Goal: Check status

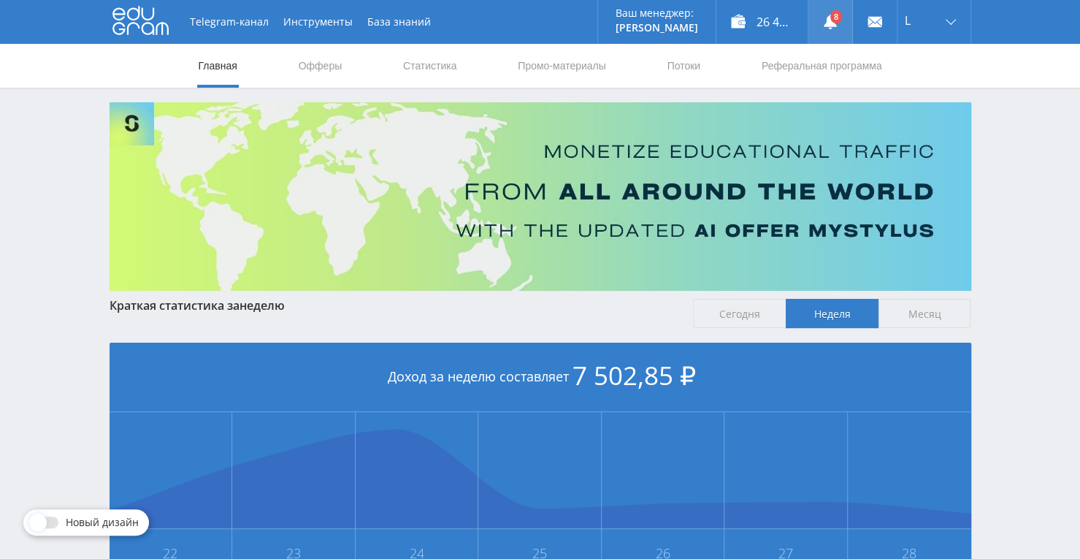
click at [835, 24] on use at bounding box center [830, 22] width 13 height 15
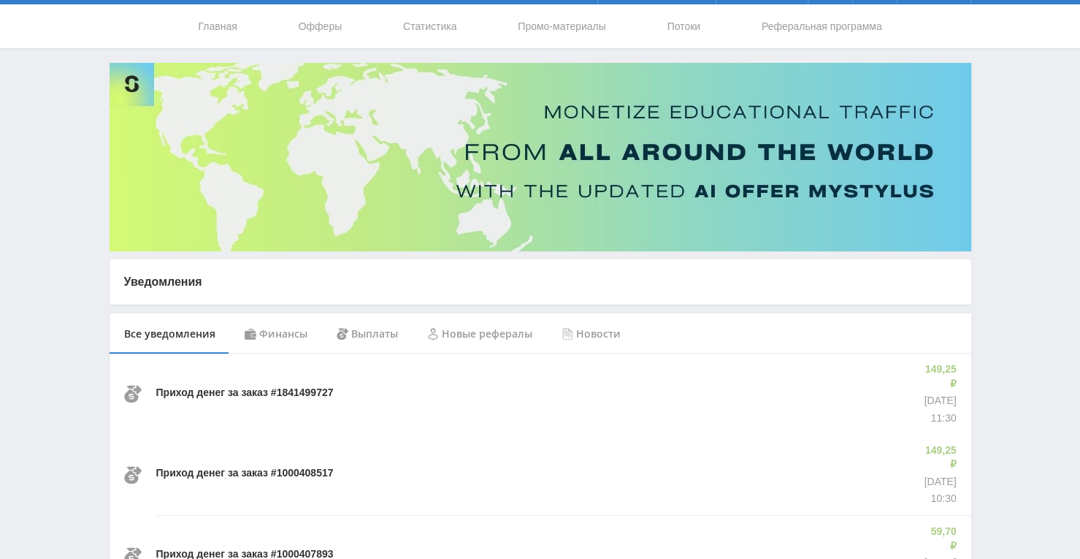
scroll to position [73, 0]
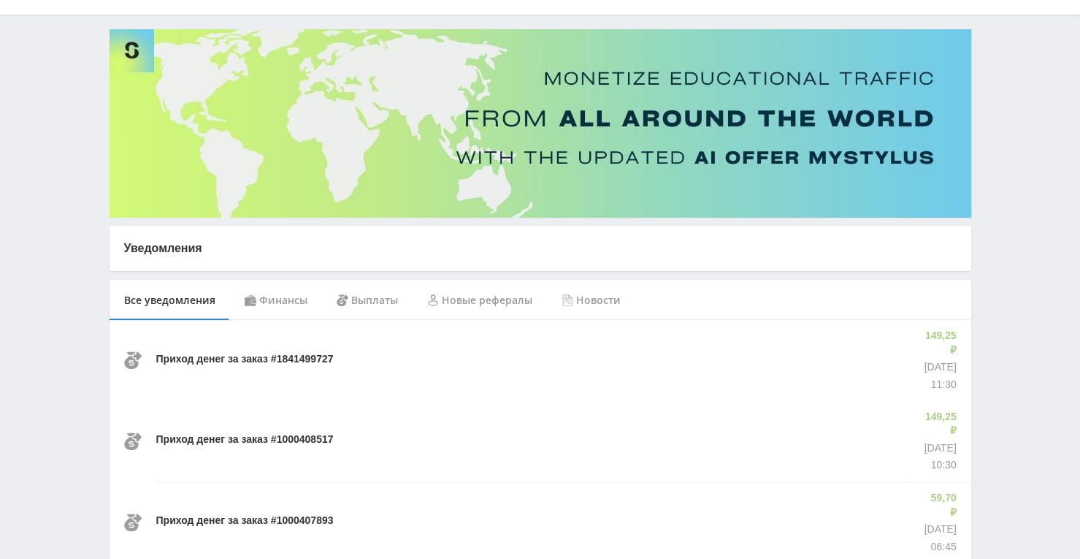
click at [295, 292] on div "Финансы" at bounding box center [276, 300] width 92 height 41
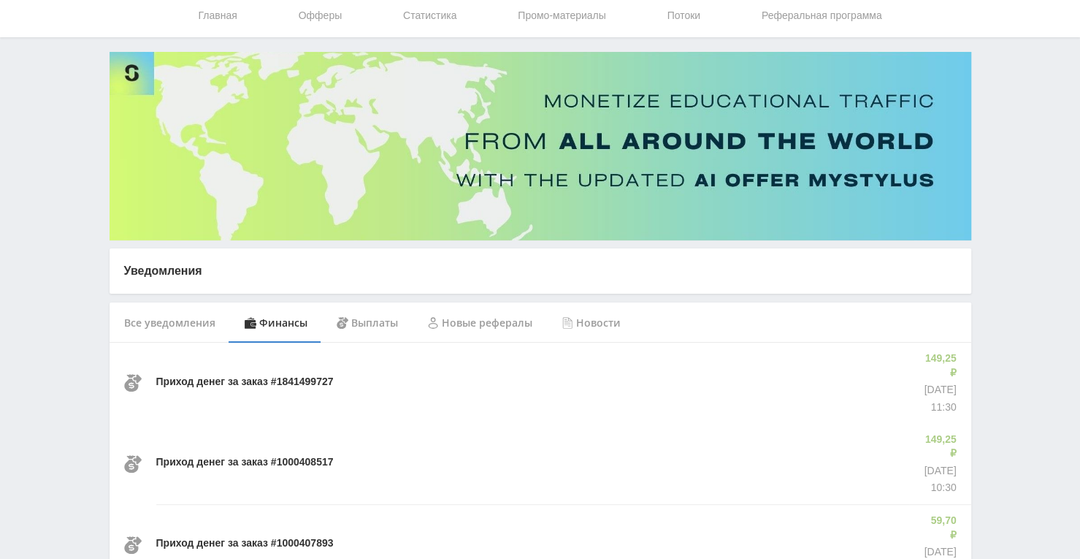
scroll to position [73, 0]
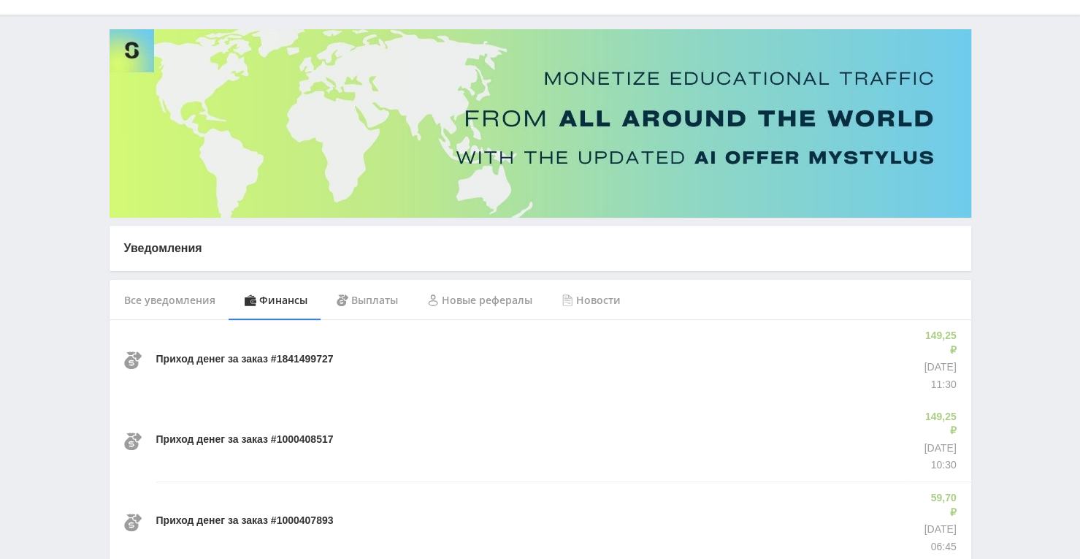
click at [175, 314] on div "Все уведомления" at bounding box center [170, 300] width 120 height 41
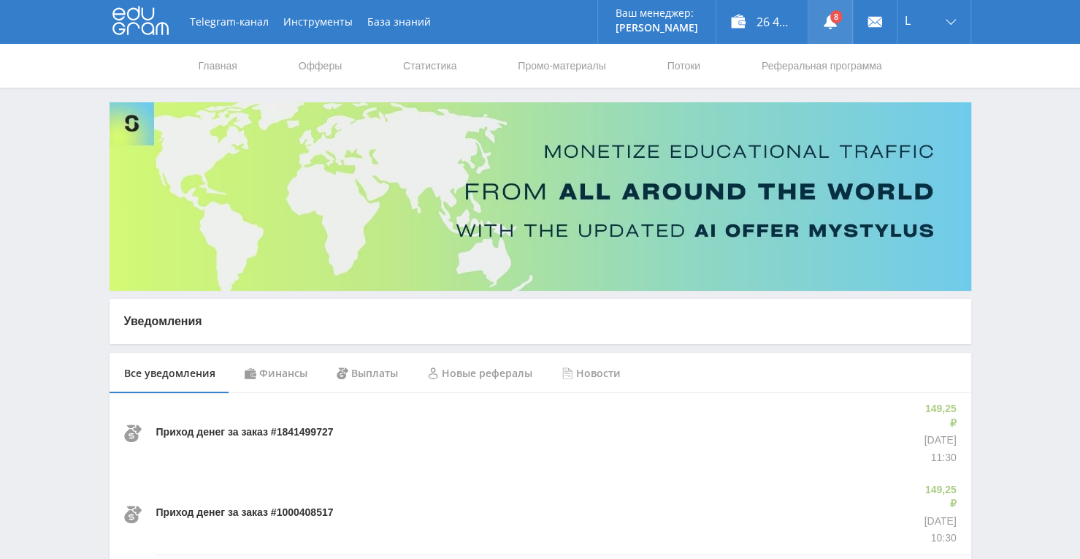
click at [827, 15] on icon at bounding box center [830, 22] width 15 height 15
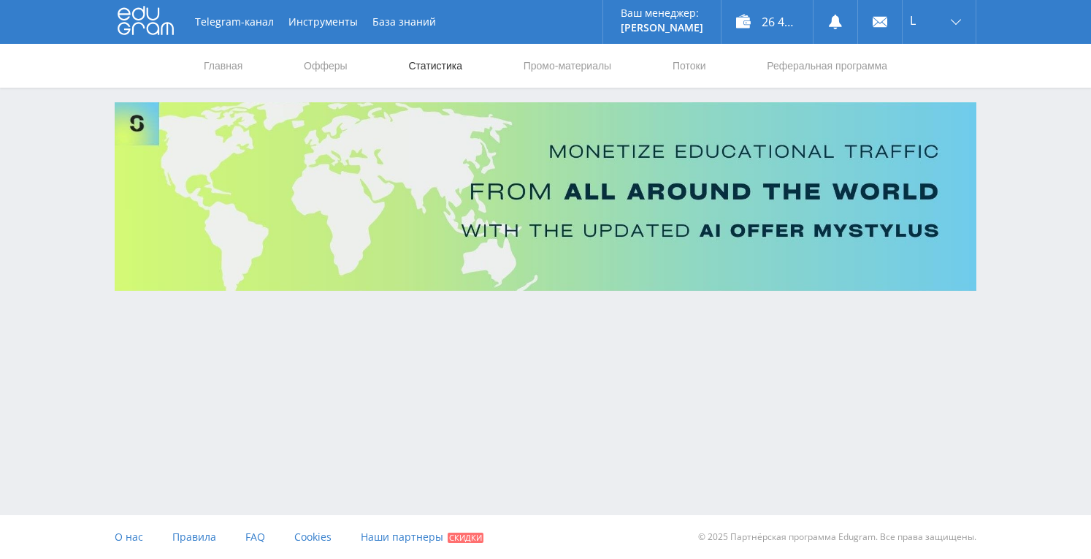
click at [445, 66] on link "Статистика" at bounding box center [435, 66] width 57 height 44
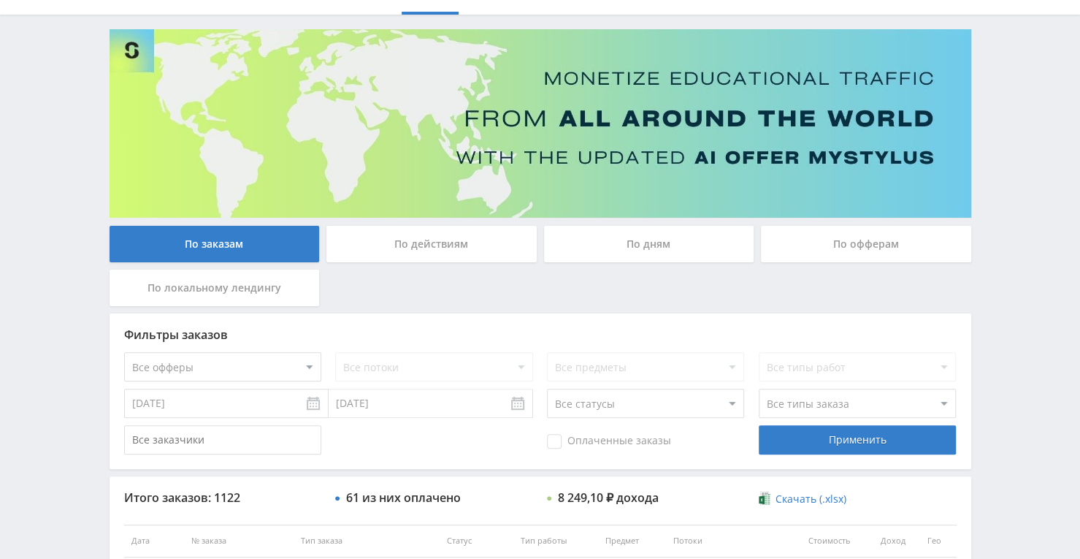
click at [602, 260] on div "По дням" at bounding box center [649, 244] width 210 height 37
click at [0, 0] on input "По дням" at bounding box center [0, 0] width 0 height 0
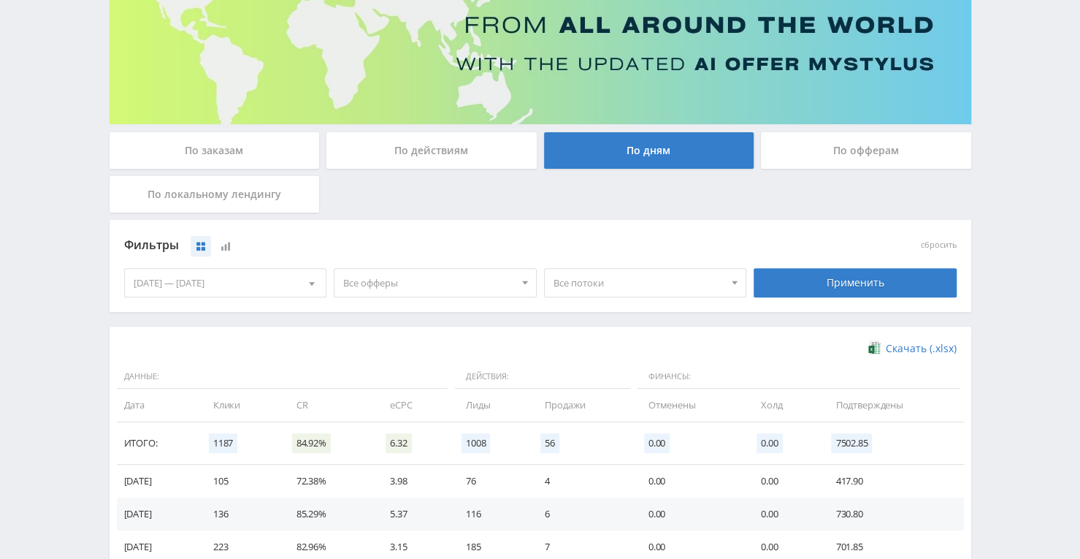
scroll to position [73, 0]
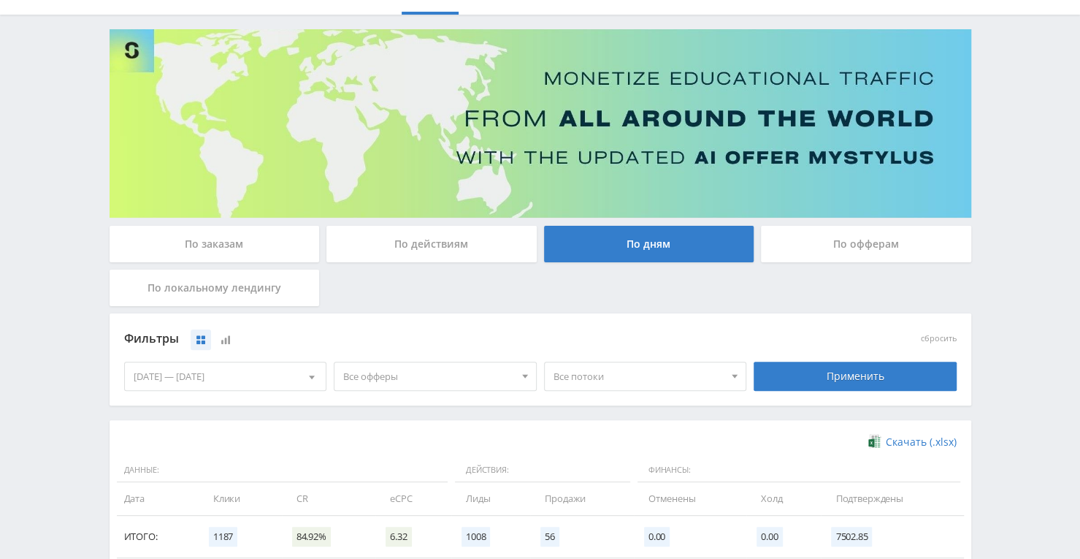
click at [242, 248] on div "По заказам" at bounding box center [215, 244] width 210 height 37
click at [0, 0] on input "По заказам" at bounding box center [0, 0] width 0 height 0
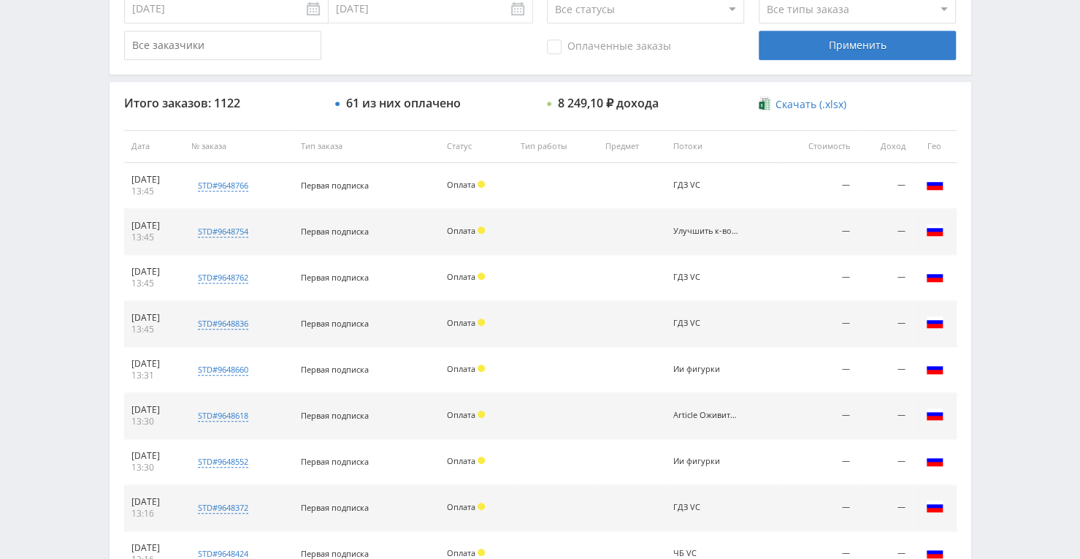
scroll to position [445, 0]
